Goal: Task Accomplishment & Management: Use online tool/utility

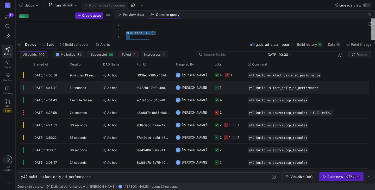
scroll to position [0, 70]
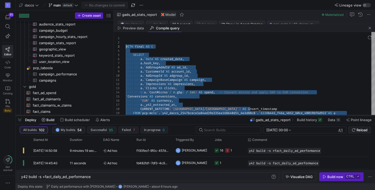
drag, startPoint x: 177, startPoint y: 40, endPoint x: 177, endPoint y: 114, distance: 73.7
click at [177, 115] on div at bounding box center [196, 116] width 360 height 2
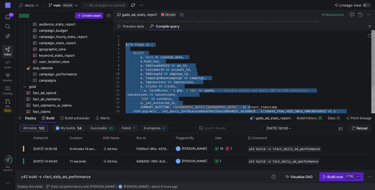
click at [187, 90] on div "a . ` CustomerId ` AS account_id , a . ` AdGroupId ` AS adgroup_id , a . ` Camp…" at bounding box center [250, 90] width 249 height 121
type textarea "a.`CampaignBaseCampaign` AS campaign, a.`Impressions` AS impressions, a.`Clicks…"
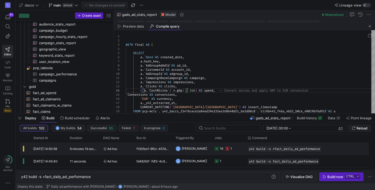
click at [93, 149] on y42-duration "9 minutes 19 seconds" at bounding box center [85, 149] width 31 height 4
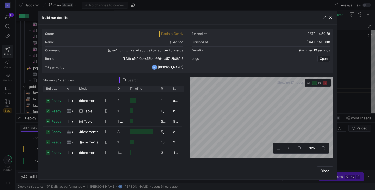
scroll to position [0, 0]
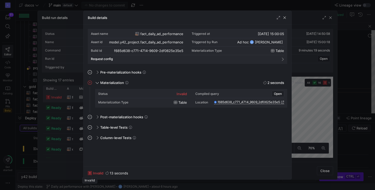
click at [91, 173] on icon at bounding box center [90, 173] width 4 height 4
click at [284, 17] on span "button" at bounding box center [284, 17] width 5 height 5
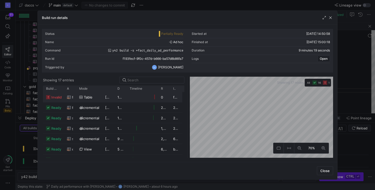
click at [57, 97] on span "invalid" at bounding box center [56, 97] width 10 height 10
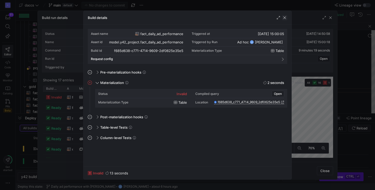
click at [284, 19] on span "button" at bounding box center [284, 17] width 5 height 5
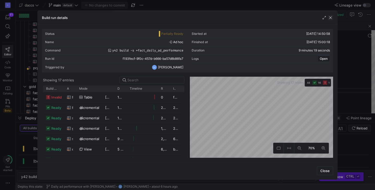
click at [330, 18] on span "button" at bounding box center [330, 17] width 5 height 5
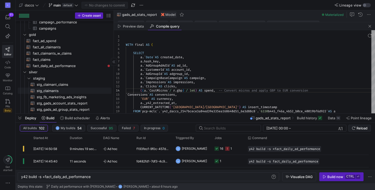
scroll to position [684, 0]
click at [98, 67] on span "fact_daily_ad_performance​​​​​​​​​​" at bounding box center [69, 66] width 73 height 6
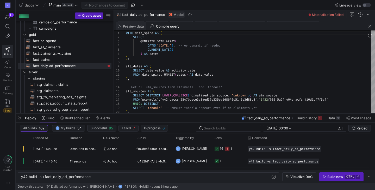
click at [127, 25] on span "Preview data" at bounding box center [133, 26] width 21 height 3
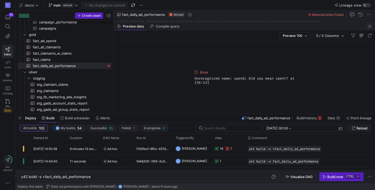
click at [369, 24] on span "button" at bounding box center [370, 26] width 6 height 6
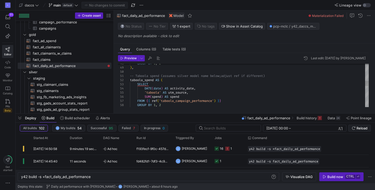
scroll to position [25, 0]
click at [162, 96] on div "GROUP BY 1 , 2 ) , -- Taboola spend (assumes silver model name below; adjust re…" at bounding box center [249, 107] width 239 height 492
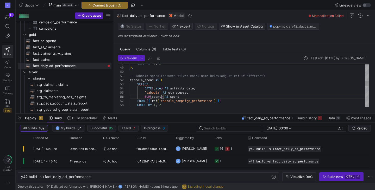
click at [174, 105] on div "GROUP BY 1 , 2 ) , -- Taboola spend (assumes silver model name below; adjust re…" at bounding box center [249, 107] width 239 height 492
type textarea "-- Taboola spend (assumes silver model name below; adjust ref if different) tab…"
click at [132, 59] on span "Preview" at bounding box center [131, 59] width 12 height 4
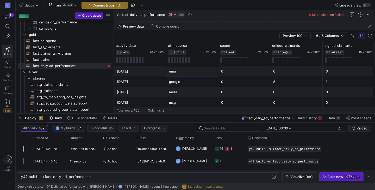
click at [192, 68] on div "email" at bounding box center [192, 71] width 46 height 10
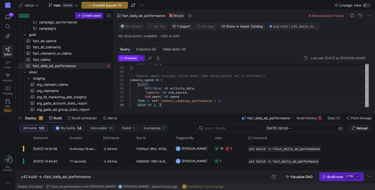
click at [130, 58] on span "Preview" at bounding box center [131, 59] width 12 height 4
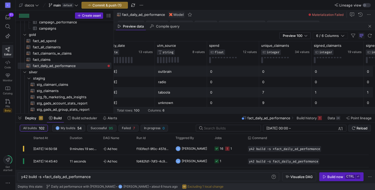
scroll to position [0, 5]
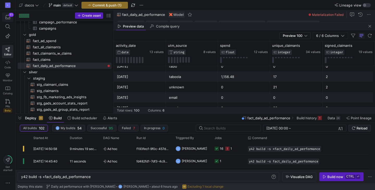
click at [9, 18] on icon "button" at bounding box center [7, 17] width 5 height 5
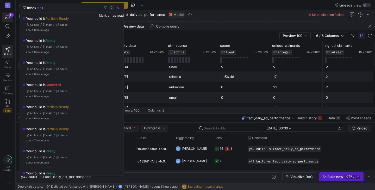
click at [112, 7] on span "button" at bounding box center [111, 7] width 5 height 5
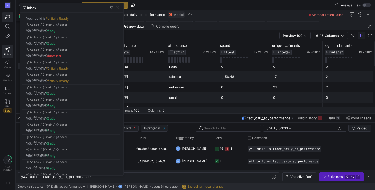
click at [185, 4] on div at bounding box center [187, 95] width 375 height 190
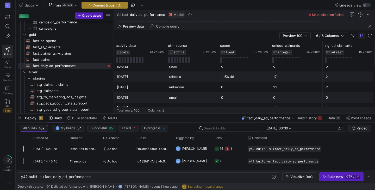
click at [113, 6] on span "Commit & push (1)" at bounding box center [106, 5] width 29 height 4
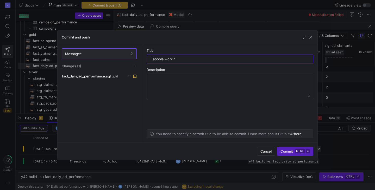
type input "Taboola working"
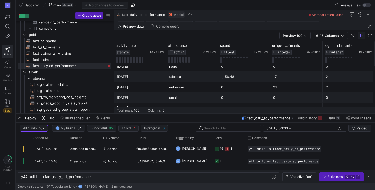
click at [10, 135] on div "D Editor Code Monitor Catalog PRs Beta Get started" at bounding box center [7, 95] width 15 height 190
click at [104, 177] on div "y42 build -s +fact_daily_ad_performance" at bounding box center [146, 177] width 250 height 4
click at [45, 177] on div "y42 build -s +fact_daily_ad_performance" at bounding box center [146, 177] width 250 height 4
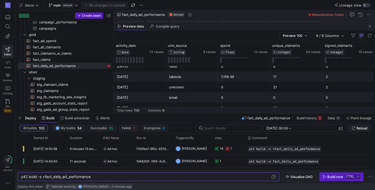
type textarea "y42 build -s fact_daily_ad_performance"
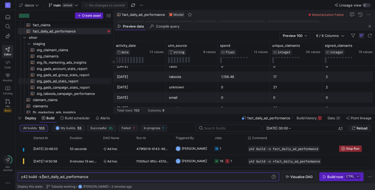
scroll to position [718, 0]
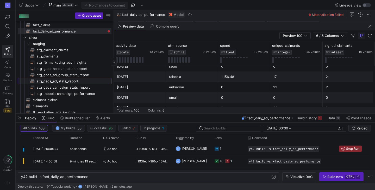
click at [67, 80] on span "stg_gads_ad_stats_report​​​​​​​​​​" at bounding box center [71, 81] width 69 height 6
type textarea "{{ config( materialized='incremental', incremental_strategy='merge', unique_key…"
type textarea "y42 build -s stg_gads_ad_stats_report"
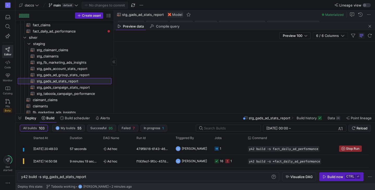
scroll to position [0, 66]
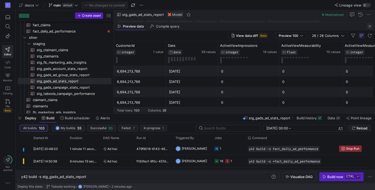
click at [369, 26] on span "button" at bounding box center [370, 26] width 6 height 6
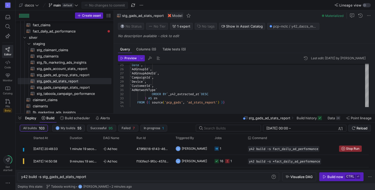
drag, startPoint x: 184, startPoint y: 115, endPoint x: 183, endPoint y: 131, distance: 16.2
click at [183, 131] on div "Deploy Build Build scheduler Alerts stg_gads_ad_stats_report Build history Data…" at bounding box center [196, 149] width 360 height 70
click at [180, 123] on y42-bottom-drawer-toolbar "Deploy Build Build scheduler Alerts stg_gads_ad_stats_report Build history Data…" at bounding box center [196, 118] width 360 height 9
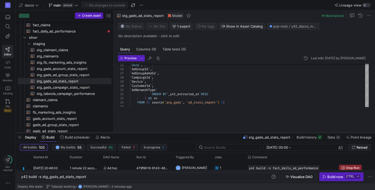
drag, startPoint x: 195, startPoint y: 113, endPoint x: 190, endPoint y: 132, distance: 19.9
click at [190, 132] on div at bounding box center [196, 133] width 360 height 2
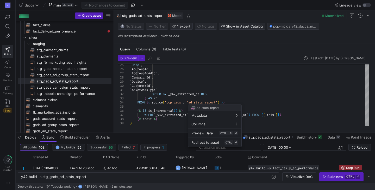
click at [177, 99] on div at bounding box center [187, 95] width 375 height 190
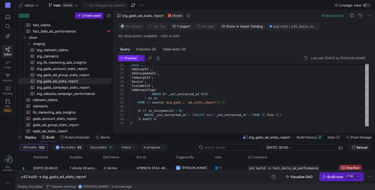
click at [126, 57] on span "Preview" at bounding box center [131, 59] width 12 height 4
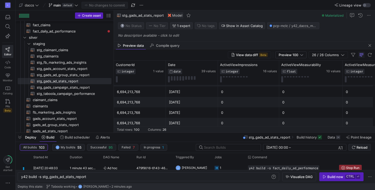
scroll to position [825, 0]
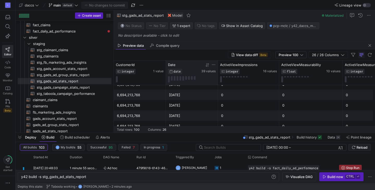
click at [207, 67] on icon at bounding box center [207, 65] width 4 height 4
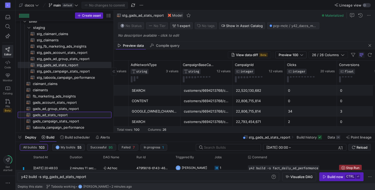
click at [62, 113] on span "gads_ad_stats_report​​​​​​​​​​" at bounding box center [69, 115] width 73 height 6
type textarea "{{ config( materialized='incremental', incremental_strategy='merge', unique_key…"
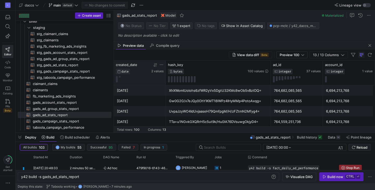
click at [155, 65] on icon at bounding box center [155, 65] width 4 height 4
click at [156, 66] on icon at bounding box center [155, 65] width 4 height 4
click at [369, 46] on span "button" at bounding box center [370, 45] width 6 height 6
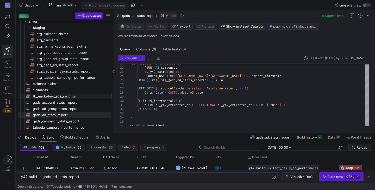
click at [58, 98] on span "fb_marketing_ads_insights​​​​​​​​​​" at bounding box center [69, 97] width 73 height 6
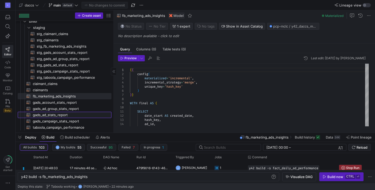
click at [72, 115] on span "gads_ad_stats_report​​​​​​​​​​" at bounding box center [69, 115] width 73 height 6
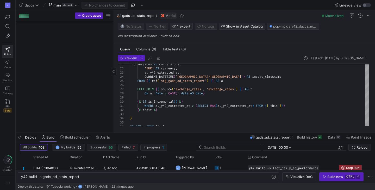
scroll to position [549, 0]
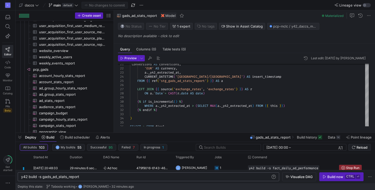
click at [57, 178] on div "y42 build -s gads_ad_stats_report" at bounding box center [146, 177] width 250 height 4
click at [120, 179] on div "y42 build -s gads_ad_stats_report" at bounding box center [146, 177] width 250 height 4
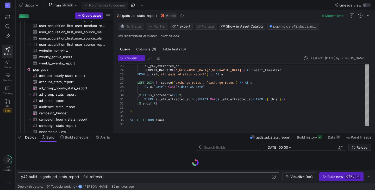
drag, startPoint x: 193, startPoint y: 133, endPoint x: 195, endPoint y: 91, distance: 41.8
click at [194, 132] on div at bounding box center [196, 133] width 360 height 2
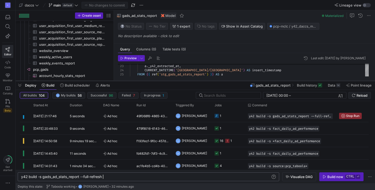
drag, startPoint x: 186, startPoint y: 81, endPoint x: 184, endPoint y: 114, distance: 32.6
click at [184, 82] on div at bounding box center [196, 81] width 360 height 2
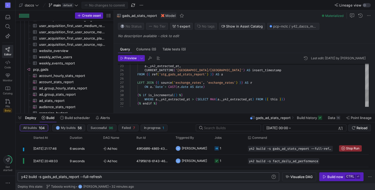
type textarea "y42 build -s gads_ad_stats_report --full-refresh"
click at [176, 89] on div "'EUR' AS currency , a . _y42_extracted_at , CURRENT_DATETIME ( '[GEOGRAPHIC_DAT…" at bounding box center [249, 47] width 239 height 158
click at [189, 88] on div "'EUR' AS currency , a . _y42_extracted_at , CURRENT_DATETIME ( '[GEOGRAPHIC_DAT…" at bounding box center [249, 47] width 239 height 158
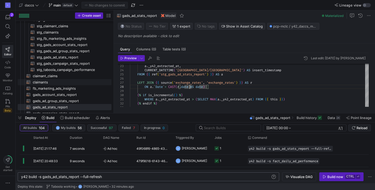
scroll to position [752, 0]
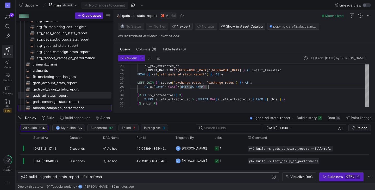
click at [72, 111] on span "taboola_campaign_performance​​​​​​​​​​" at bounding box center [69, 108] width 73 height 6
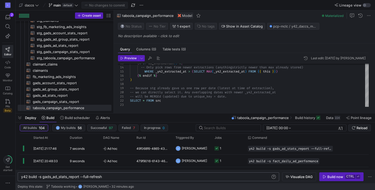
click at [6, 129] on div "D 2 Editor Code Monitor Catalog PRs Beta Get started" at bounding box center [7, 95] width 15 height 190
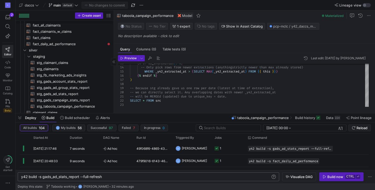
scroll to position [752, 0]
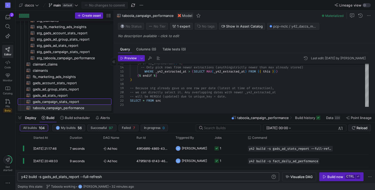
click at [68, 99] on link "gads_campaign_stats_report​​​​​​​​​​" at bounding box center [65, 102] width 94 height 6
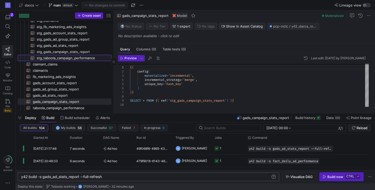
click at [65, 55] on span "stg_taboola_campaign_performance​​​​​​​​​​" at bounding box center [71, 58] width 69 height 6
type textarea "WITH raw AS ( SELECT * FROM {{ source('pcp_taboola', 'campaign_performance') }}…"
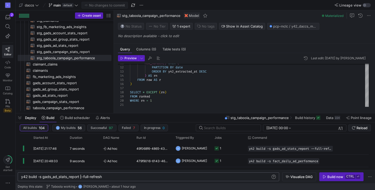
scroll to position [0, 82]
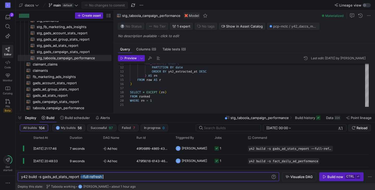
drag, startPoint x: 81, startPoint y: 177, endPoint x: 124, endPoint y: 172, distance: 43.8
click at [124, 175] on div "y42 build -s gads_ad_stats_report --full-refresh" at bounding box center [146, 177] width 250 height 4
click at [57, 177] on div "y42 build -s gads_ad_stats_report --full-refresh" at bounding box center [146, 177] width 250 height 4
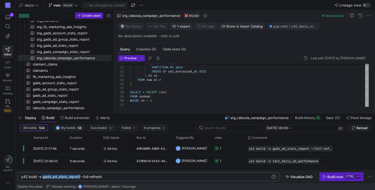
click at [57, 177] on div "y42 build -s gads_ad_stats_report --full-refresh" at bounding box center [146, 177] width 250 height 4
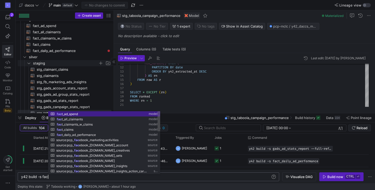
scroll to position [0, 28]
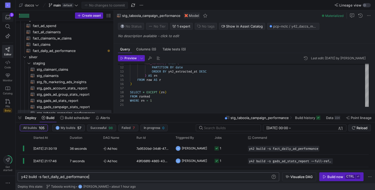
type textarea "y42 build -s fact_daily_ad_performance"
click at [7, 15] on icon "button" at bounding box center [7, 17] width 5 height 4
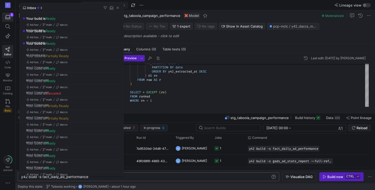
click at [111, 8] on span "button" at bounding box center [111, 7] width 5 height 5
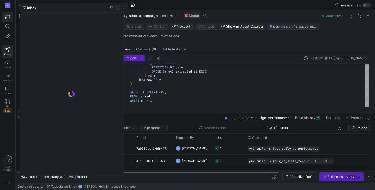
click at [116, 8] on span "button" at bounding box center [117, 7] width 5 height 5
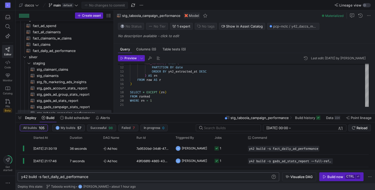
drag, startPoint x: 185, startPoint y: 113, endPoint x: 180, endPoint y: 133, distance: 19.9
click at [180, 115] on div at bounding box center [196, 114] width 360 height 2
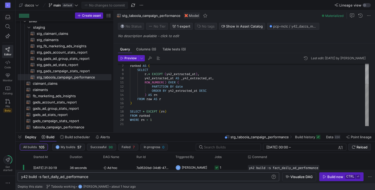
scroll to position [25, 0]
click at [214, 113] on div "ROW_NUMBER ( ) OVER ( PARTITION BY date ORDER BY y42_extracted_at DESC ) AS rn …" at bounding box center [249, 81] width 239 height 92
click at [188, 120] on div "ROW_NUMBER ( ) OVER ( PARTITION BY date ORDER BY y42_extracted_at DESC ) AS rn …" at bounding box center [249, 81] width 239 height 92
click at [257, 12] on div "stg_taboola_campaign_performance Model Materialized" at bounding box center [244, 15] width 261 height 10
click at [69, 126] on span "taboola_campaign_performance​​​​​​​​​​" at bounding box center [69, 128] width 73 height 6
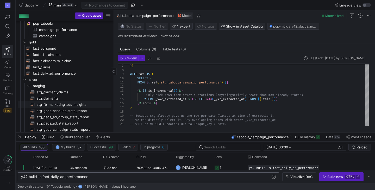
scroll to position [641, 0]
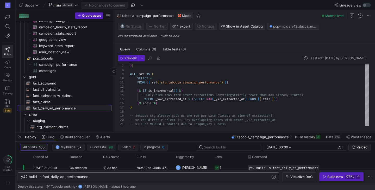
click at [81, 108] on span "fact_daily_ad_performance​​​​​​​​​​" at bounding box center [69, 109] width 73 height 6
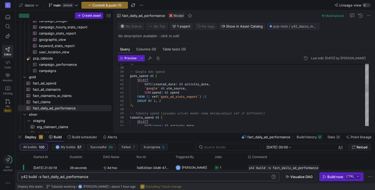
click at [161, 114] on div "-- Google Ads spend gads_spend AS ( SELECT DATE ( created_date ) AS activity_da…" at bounding box center [249, 149] width 239 height 484
click at [279, 113] on div "-- Google Ads spend gads_spend AS ( SELECT DATE ( created_date ) AS activity_da…" at bounding box center [249, 149] width 239 height 484
click at [171, 75] on div "-- Google Ads spend gads_spend AS ( SELECT DATE ( created_date ) AS activity_da…" at bounding box center [249, 149] width 239 height 484
click at [173, 71] on div "-- Google Ads spend gads_spend AS ( SELECT DATE ( created_date ) AS activity_da…" at bounding box center [249, 149] width 239 height 484
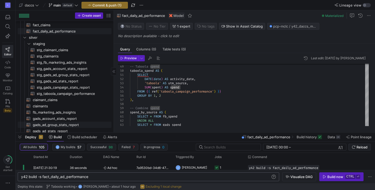
scroll to position [733, 0]
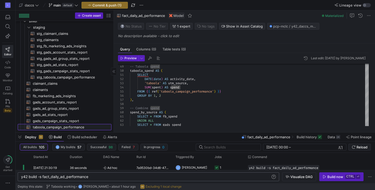
click at [74, 125] on span "taboola_campaign_performance​​​​​​​​​​" at bounding box center [69, 128] width 73 height 6
type textarea "{{ config( materialized='incremental', incremental_strategy='merge', unique_key…"
type textarea "y42 build -s taboola_campaign_performance"
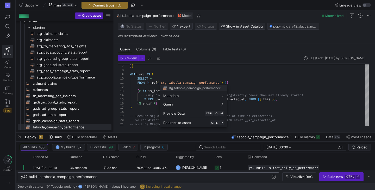
click at [76, 77] on div at bounding box center [187, 95] width 375 height 190
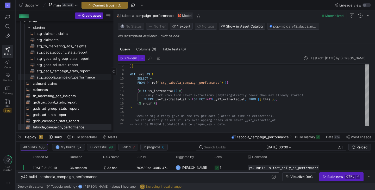
click at [84, 79] on span "stg_taboola_campaign_performance​​​​​​​​​​" at bounding box center [71, 78] width 69 height 6
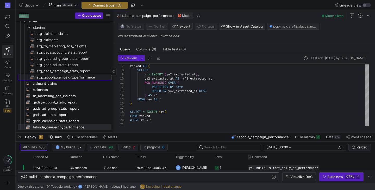
type textarea "WITH raw AS ( SELECT * FROM {{ source('pcp_taboola', 'campaign_performance') }}…"
type textarea "y42 build -s stg_taboola_campaign_performance"
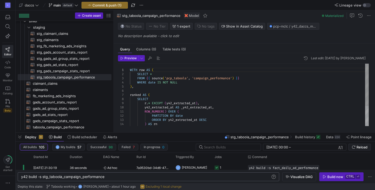
click at [197, 103] on div "ranked AS ( SELECT r . * EXCEPT ( y42_extracted_at ) , y42_extracted_at AS _y42…" at bounding box center [249, 110] width 239 height 92
click at [160, 98] on div "ranked AS ( SELECT r . * EXCEPT ( y42_extracted_at , date , date_end_period ) ,…" at bounding box center [249, 110] width 239 height 92
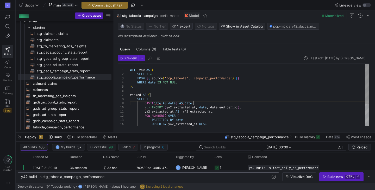
scroll to position [33, 65]
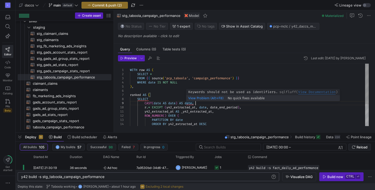
click at [189, 104] on div "ranked AS ( SELECT r . * EXCEPT ( y42_extracted_at , date , date_end_period ) ,…" at bounding box center [249, 112] width 239 height 96
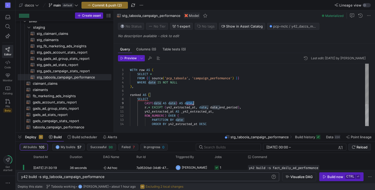
click at [189, 104] on div "ranked AS ( SELECT r . * EXCEPT ( y42_extracted_at , date , date_end_period ) ,…" at bounding box center [249, 112] width 239 height 96
click at [199, 113] on div "ranked AS ( SELECT r . * EXCEPT ( y42_extracted_at , date , date_end_period ) ,…" at bounding box center [249, 112] width 239 height 96
click at [187, 102] on div "ranked AS ( SELECT r . * EXCEPT ( y42_extracted_at , date , date_end_period ) ,…" at bounding box center [249, 112] width 239 height 96
click at [223, 112] on div "ranked AS ( SELECT r . * EXCEPT ( y42_extracted_at , date , date_end_period ) ,…" at bounding box center [249, 112] width 239 height 96
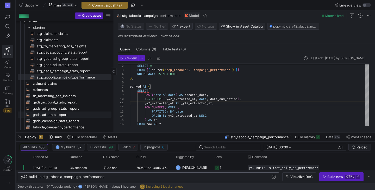
click at [65, 115] on span "gads_ad_stats_report​​​​​​​​​​" at bounding box center [69, 115] width 73 height 6
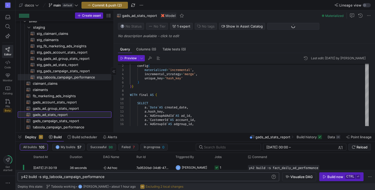
type textarea "{{ config( materialized='incremental', incremental_strategy='merge', unique_key…"
type textarea "y42 build -s gads_ad_stats_report"
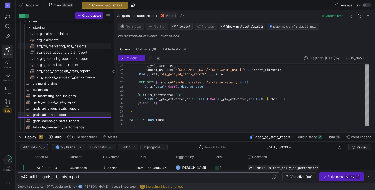
scroll to position [687, 0]
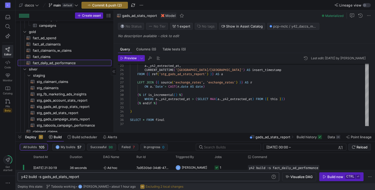
click at [75, 61] on span "fact_daily_ad_performance​​​​​​​​​​" at bounding box center [69, 63] width 73 height 6
type textarea "WITH date_spine AS ( SELECT GENERATE_DATE_ARRAY( DATE('[DATE]'), -- or dynamic …"
type textarea "y42 build -s fact_daily_ad_performance"
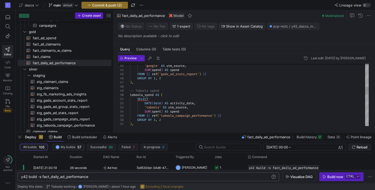
click at [154, 103] on div "'google' AS utm_source , SUM ( spend ) AS spend FROM { { ref ( 'gads_ad_stats_r…" at bounding box center [249, 127] width 239 height 484
click at [192, 114] on div "'google' AS utm_source , SUM ( spend ) AS spend FROM { { ref ( 'gads_ad_stats_r…" at bounding box center [249, 127] width 239 height 484
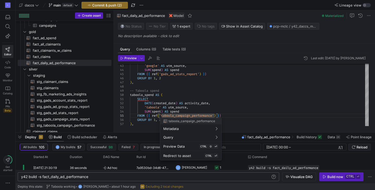
click at [182, 103] on div at bounding box center [187, 95] width 375 height 190
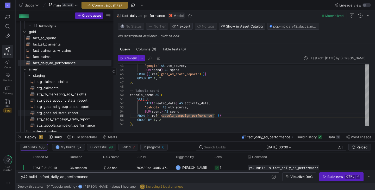
scroll to position [733, 0]
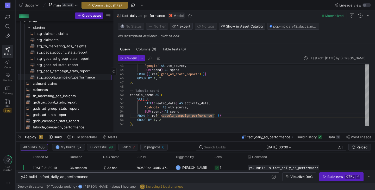
click at [77, 77] on span "stg_taboola_campaign_performance​​​​​​​​​​" at bounding box center [71, 78] width 69 height 6
type textarea "WITH raw AS ( SELECT * FROM {{ source('pcp_taboola', 'campaign_performance') }}…"
type textarea "y42 build -s stg_taboola_campaign_performance"
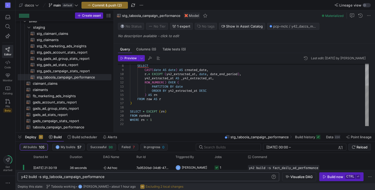
click at [171, 70] on div "SELECT CAST ( date AS date ) AS created_date , r . * EXCEPT ( y42_extracted_at …" at bounding box center [249, 78] width 239 height 96
click at [145, 70] on div "SELECT CAST ( date AS date ) AS created_date , r . * EXCEPT ( y42_extracted_at …" at bounding box center [249, 78] width 239 height 96
click at [166, 101] on div "SELECT DATE ( date ) AS created_date , r . * EXCEPT ( y42_extracted_at , date ,…" at bounding box center [249, 78] width 239 height 96
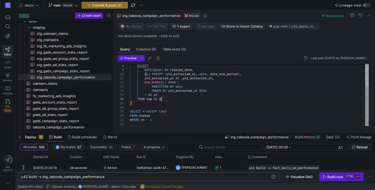
click at [171, 99] on div "SELECT DATE ( date ) AS created_date , r . * EXCEPT ( y42_extracted_at , date ,…" at bounding box center [249, 78] width 239 height 96
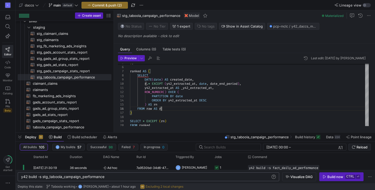
type textarea "y42_extracted_at AS _y42_extracted_at, ROW_NUMBER() OVER ( PARTITION BY date OR…"
click at [110, 177] on div "y42 build -s stg_taboola_campaign_performance" at bounding box center [146, 177] width 250 height 4
type textarea "y42 build -s stg_taboola_campaign_performance+"
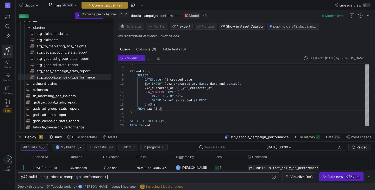
click at [102, 4] on span "Commit & push (2)" at bounding box center [107, 5] width 30 height 4
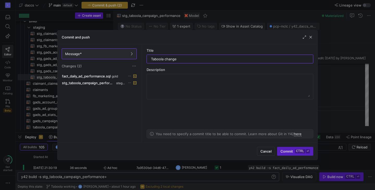
type input "Taboola changes"
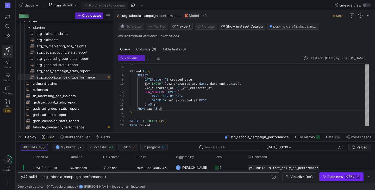
click at [334, 177] on div "Build now" at bounding box center [336, 177] width 16 height 4
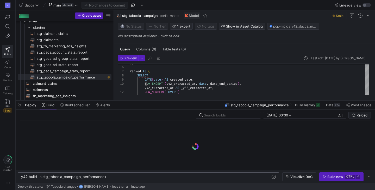
drag, startPoint x: 214, startPoint y: 133, endPoint x: 225, endPoint y: 101, distance: 33.8
click at [225, 101] on div at bounding box center [196, 101] width 360 height 2
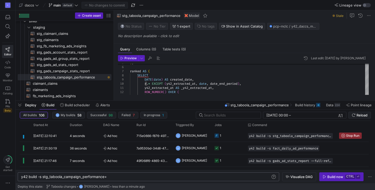
click at [167, 106] on div "Deploy Build Build scheduler Alerts stg_taboola_campaign_performance Build hist…" at bounding box center [196, 105] width 360 height 9
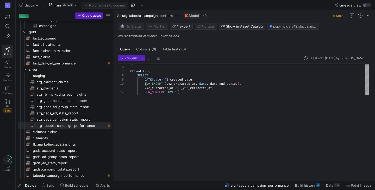
scroll to position [684, 0]
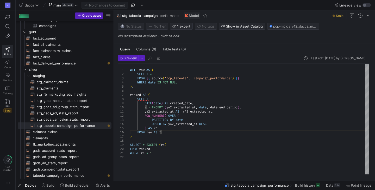
click at [148, 187] on div "Deploy Build Build scheduler Alerts stg_taboola_campaign_performance Build hist…" at bounding box center [196, 185] width 360 height 9
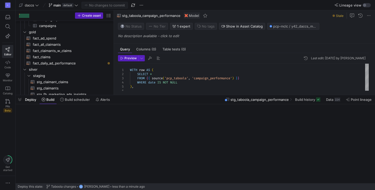
scroll to position [735, 0]
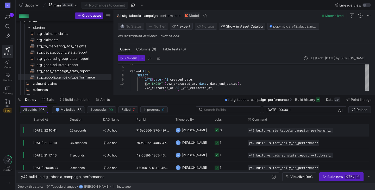
click at [96, 131] on div "25 seconds" at bounding box center [83, 130] width 33 height 12
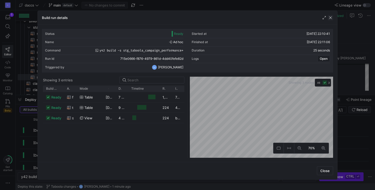
click at [333, 16] on span "button" at bounding box center [330, 17] width 5 height 5
